Goal: Task Accomplishment & Management: Manage account settings

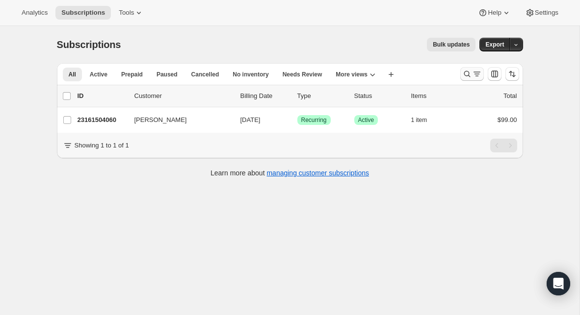
click at [469, 74] on icon "Search and filter results" at bounding box center [467, 74] width 10 height 10
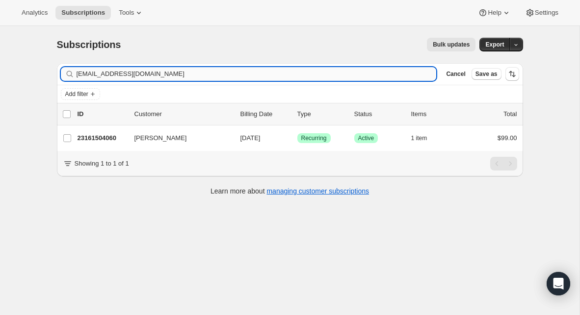
click at [225, 77] on input "[EMAIL_ADDRESS][DOMAIN_NAME]" at bounding box center [257, 74] width 360 height 14
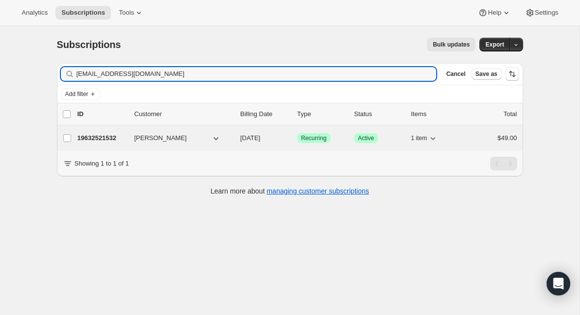
type input "[EMAIL_ADDRESS][DOMAIN_NAME]"
click at [108, 139] on p "19632521532" at bounding box center [101, 138] width 49 height 10
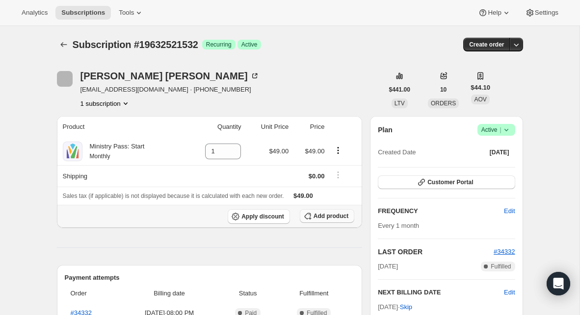
click at [322, 213] on span "Add product" at bounding box center [330, 216] width 35 height 8
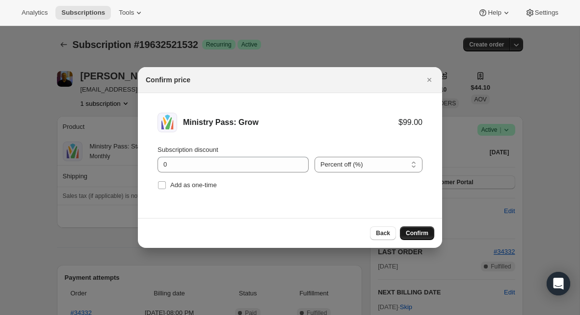
click at [418, 229] on button "Confirm" at bounding box center [417, 234] width 34 height 14
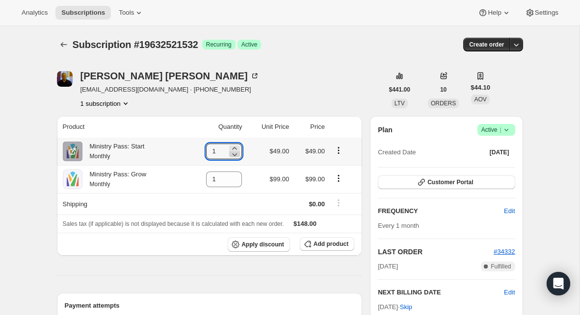
click at [234, 156] on icon at bounding box center [235, 155] width 10 height 10
type input "0"
